Goal: Find specific page/section: Find specific page/section

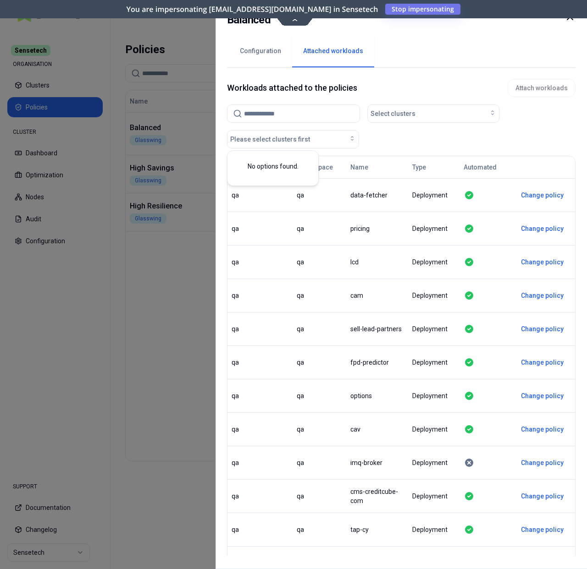
click at [367, 69] on div "Workloads attached to the policies Attach workloads Select clusters Please sele…" at bounding box center [401, 313] width 348 height 490
click at [149, 163] on div at bounding box center [293, 284] width 587 height 569
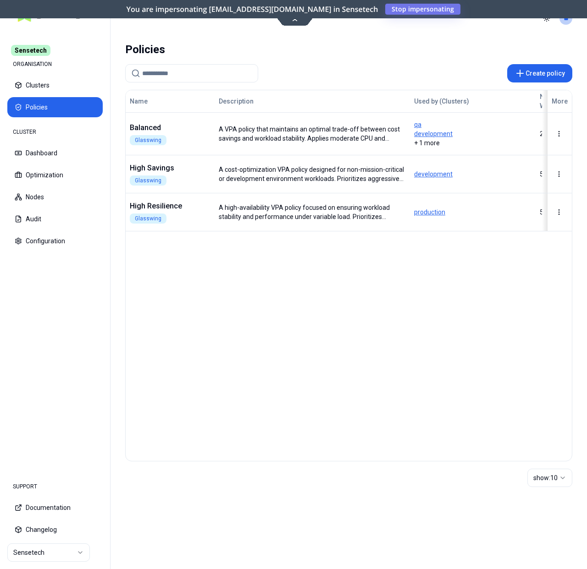
click at [316, 325] on div "Name Description Used by (Clusters) No. of Workloads Last update More Balanced …" at bounding box center [348, 276] width 447 height 372
click at [353, 304] on div "Name Description Used by (Clusters) No. of Workloads Last update More Balanced …" at bounding box center [348, 276] width 447 height 372
click at [387, 385] on div "Name Description Used by (Clusters) No. of Workloads Last update More Balanced …" at bounding box center [348, 276] width 447 height 372
drag, startPoint x: 401, startPoint y: 58, endPoint x: 424, endPoint y: 45, distance: 26.0
click at [401, 58] on div "Policies" at bounding box center [348, 49] width 447 height 18
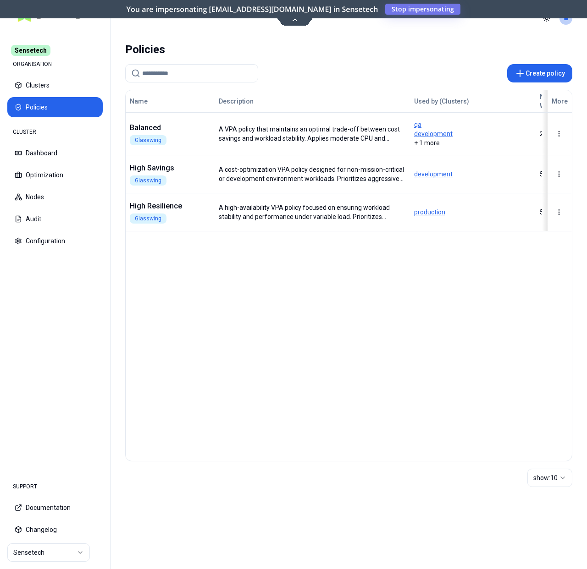
click at [287, 327] on div "Name Description Used by (Clusters) No. of Workloads Last update More Balanced …" at bounding box center [348, 276] width 447 height 372
click at [287, 311] on div "Name Description Used by (Clusters) No. of Workloads Last update More Balanced …" at bounding box center [348, 276] width 447 height 372
click at [287, 309] on div "Name Description Used by (Clusters) No. of Workloads Last update More Balanced …" at bounding box center [348, 276] width 447 height 372
click at [289, 303] on div "Name Description Used by (Clusters) No. of Workloads Last update More Balanced …" at bounding box center [348, 276] width 447 height 372
